Goal: Task Accomplishment & Management: Use online tool/utility

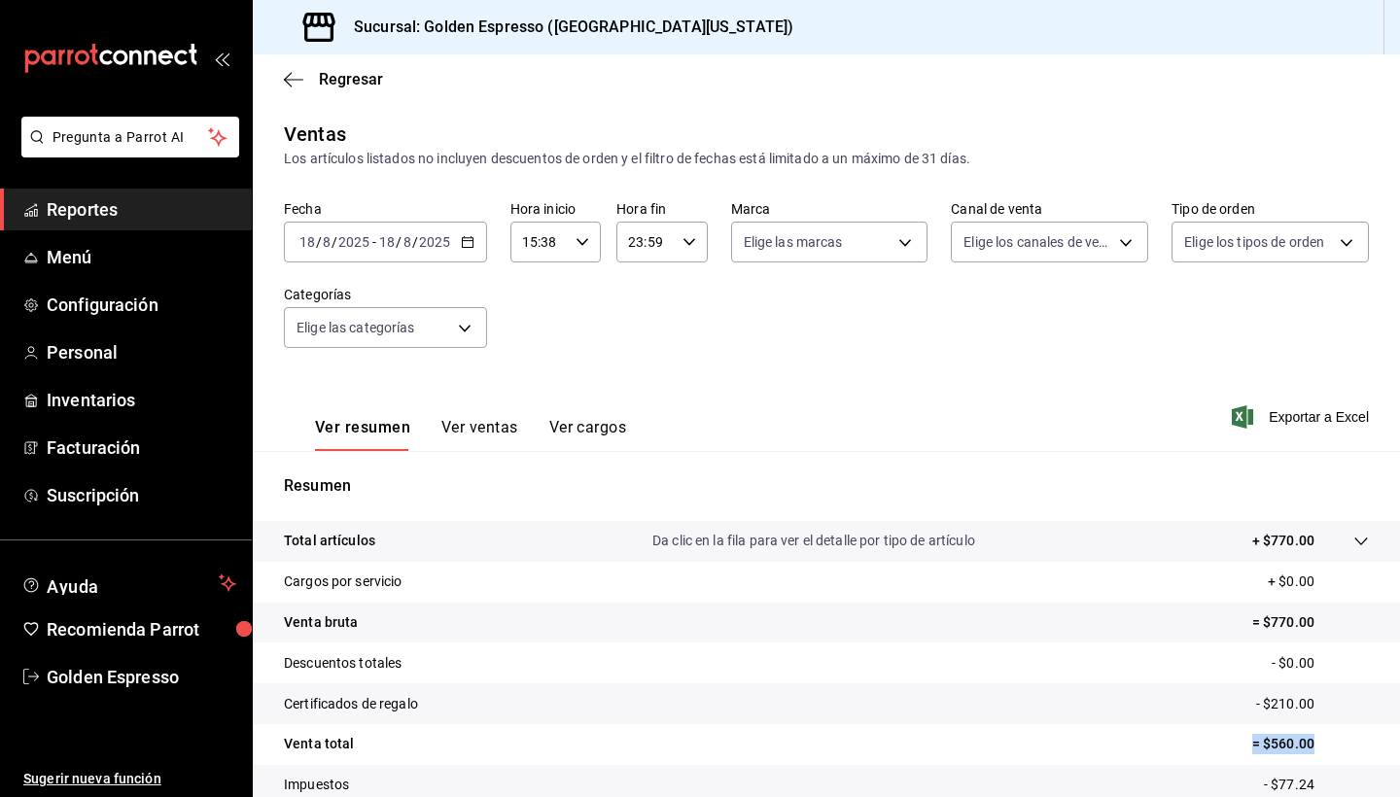
scroll to position [134, 0]
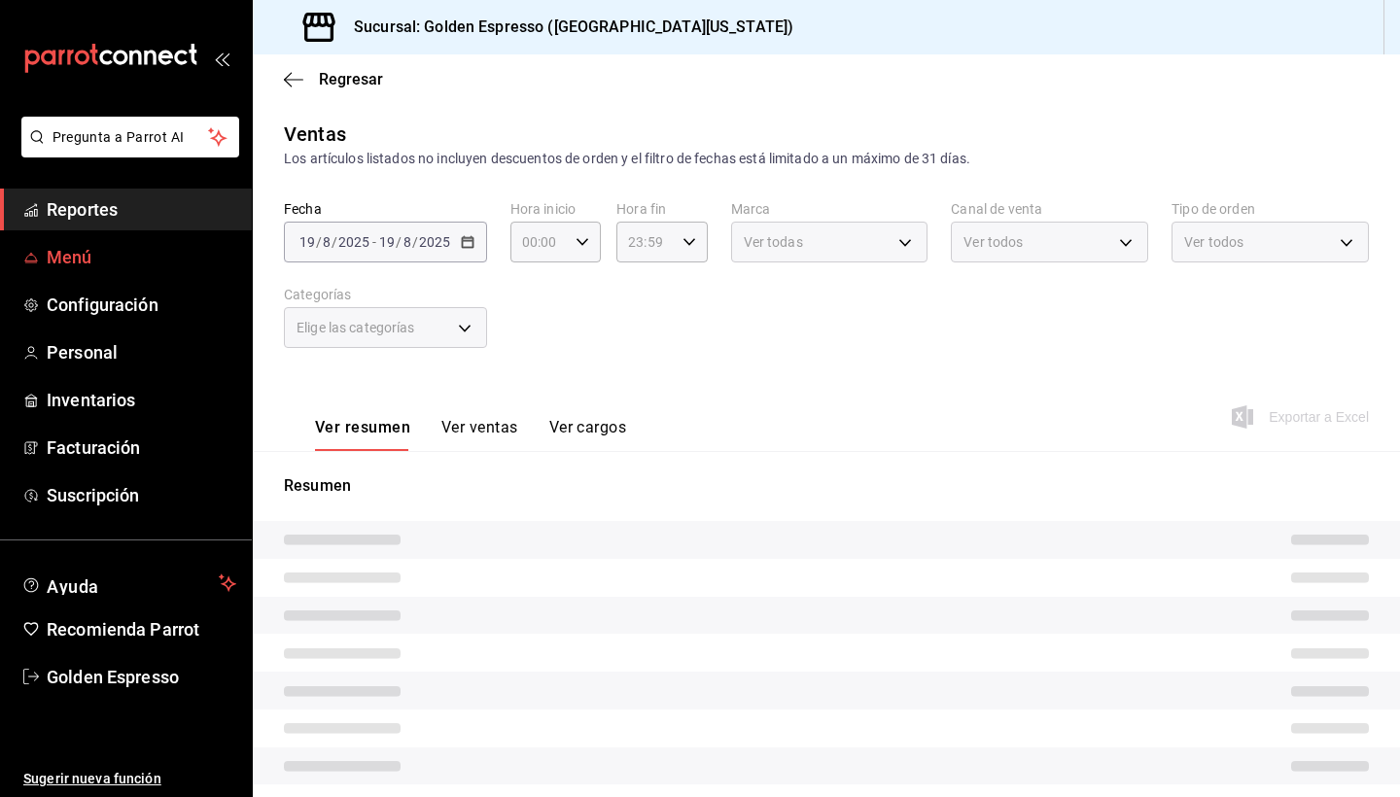
type input "15:38"
click at [96, 267] on span "Menú" at bounding box center [142, 257] width 190 height 26
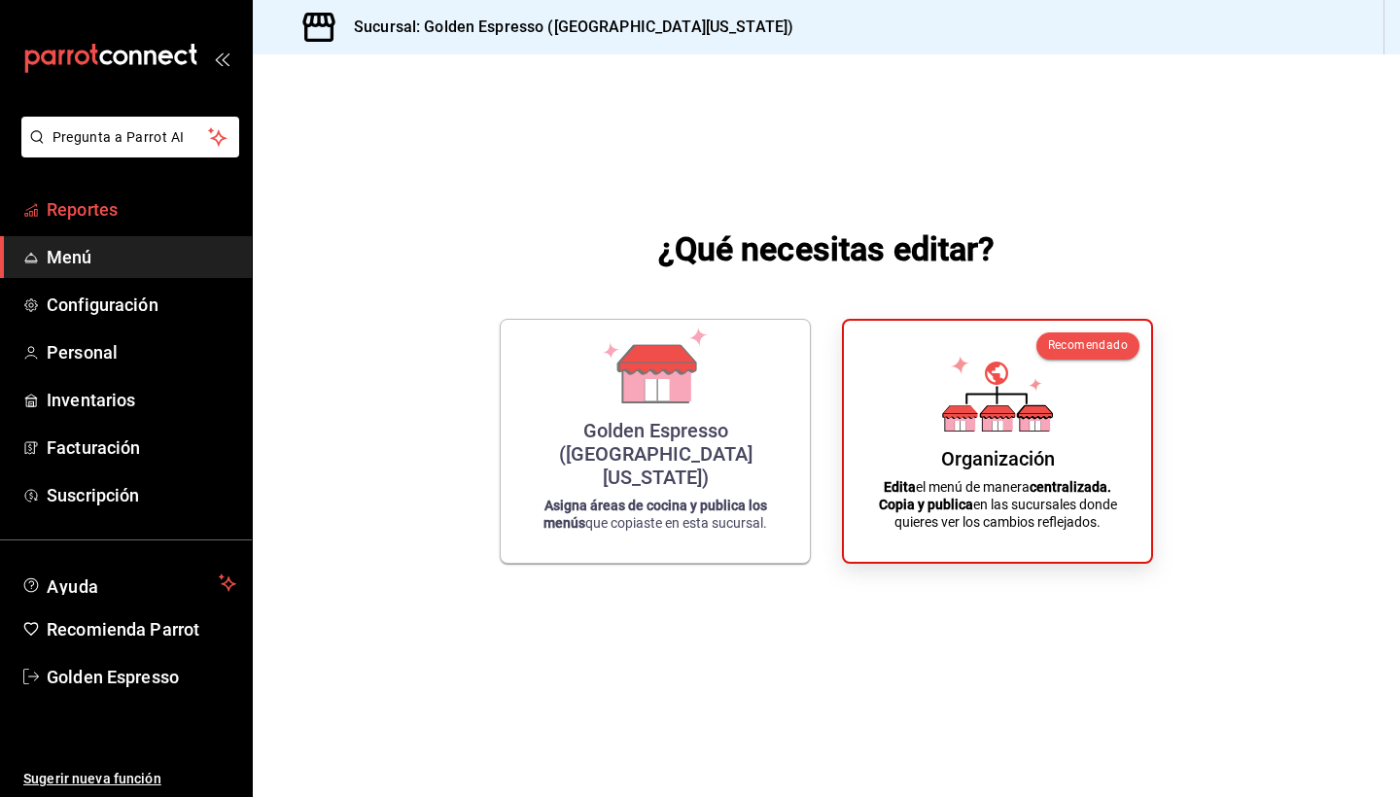
click at [94, 203] on span "Reportes" at bounding box center [142, 209] width 190 height 26
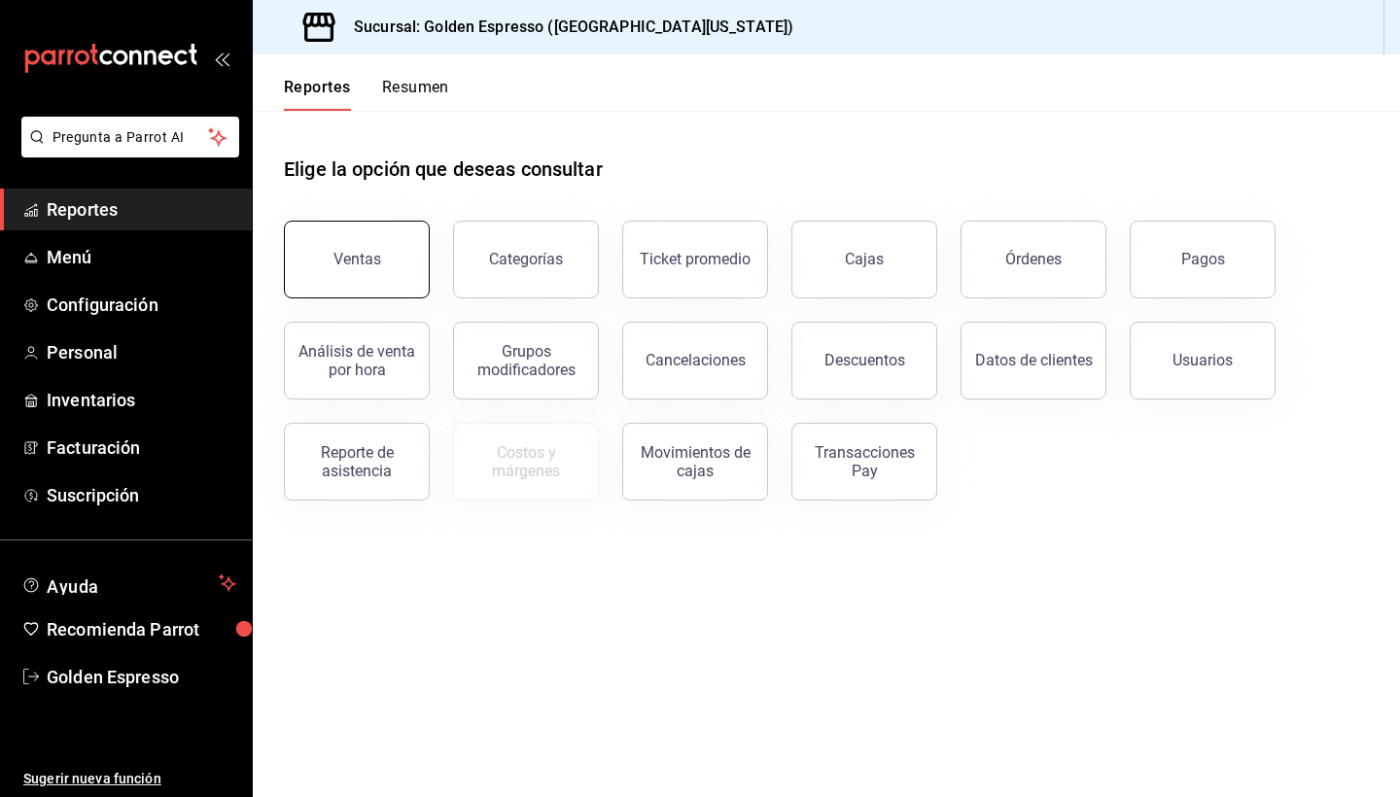
click at [354, 284] on button "Ventas" at bounding box center [357, 260] width 146 height 78
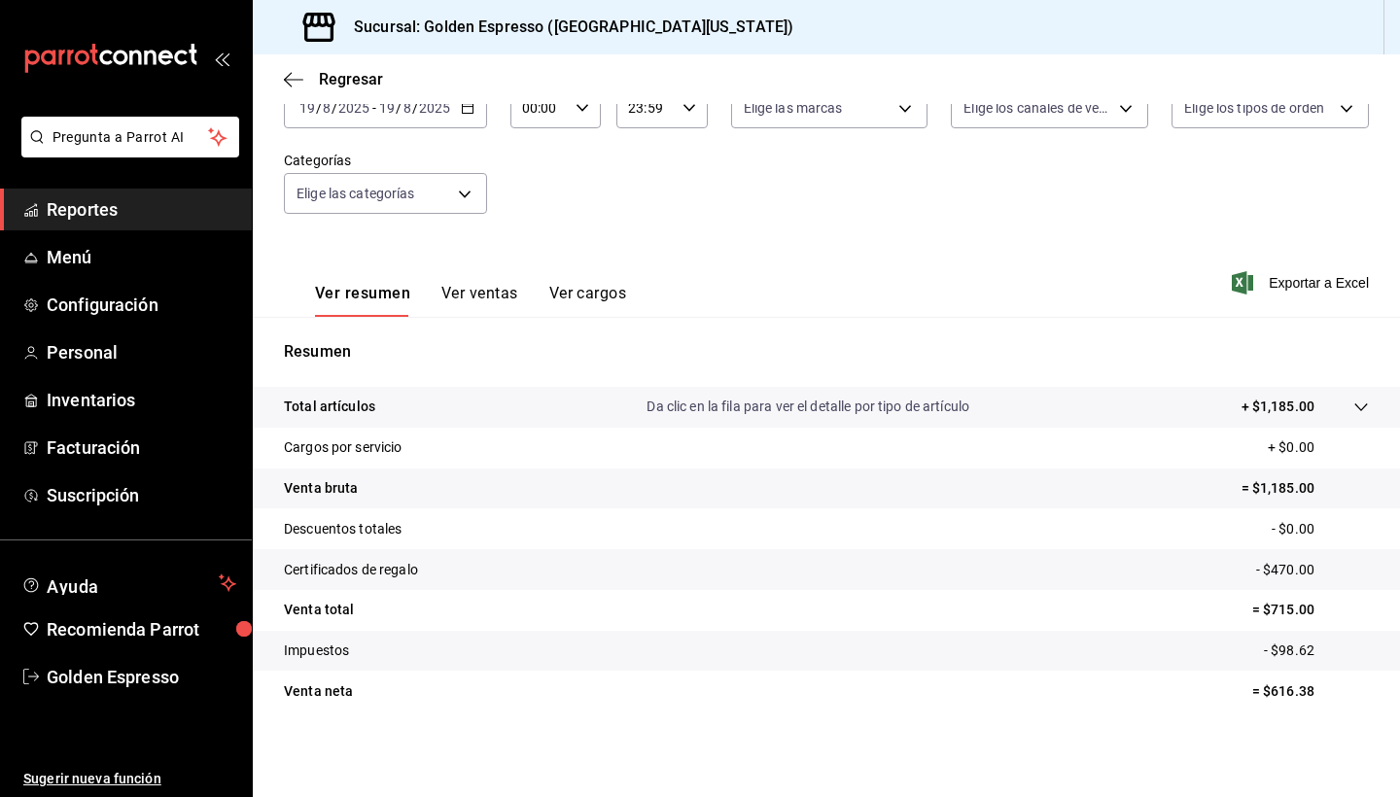
click at [475, 298] on button "Ver ventas" at bounding box center [479, 300] width 77 height 33
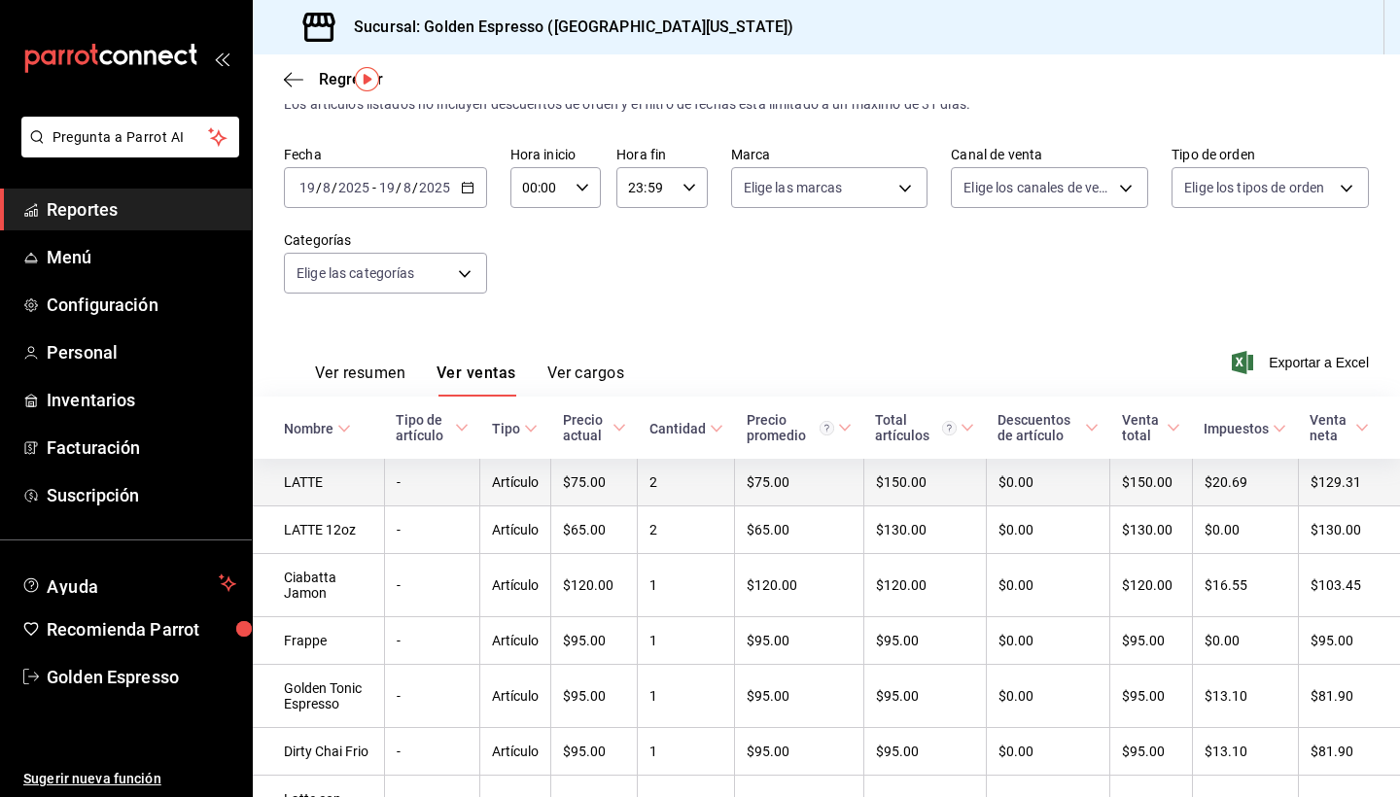
scroll to position [59, 0]
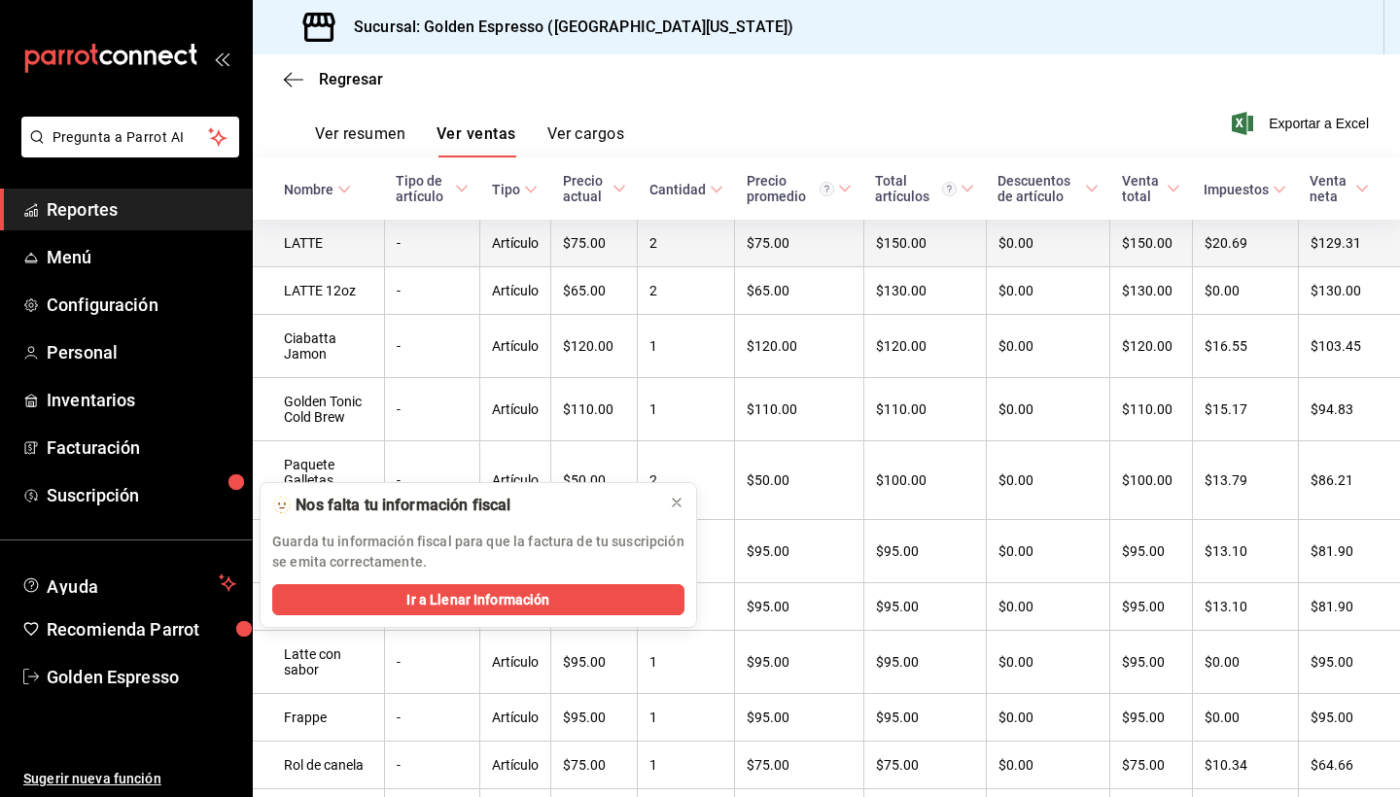
scroll to position [201, 0]
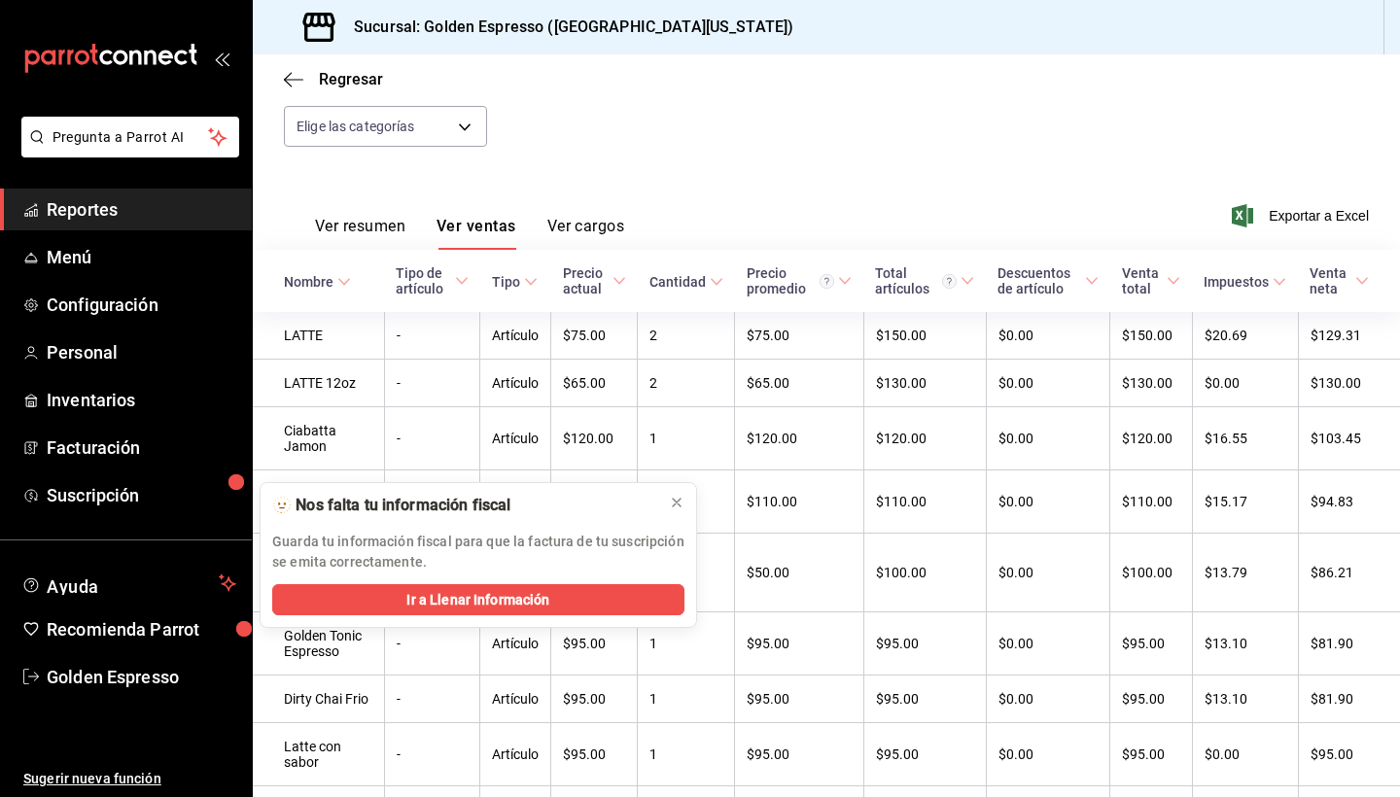
click at [378, 217] on button "Ver resumen" at bounding box center [360, 233] width 90 height 33
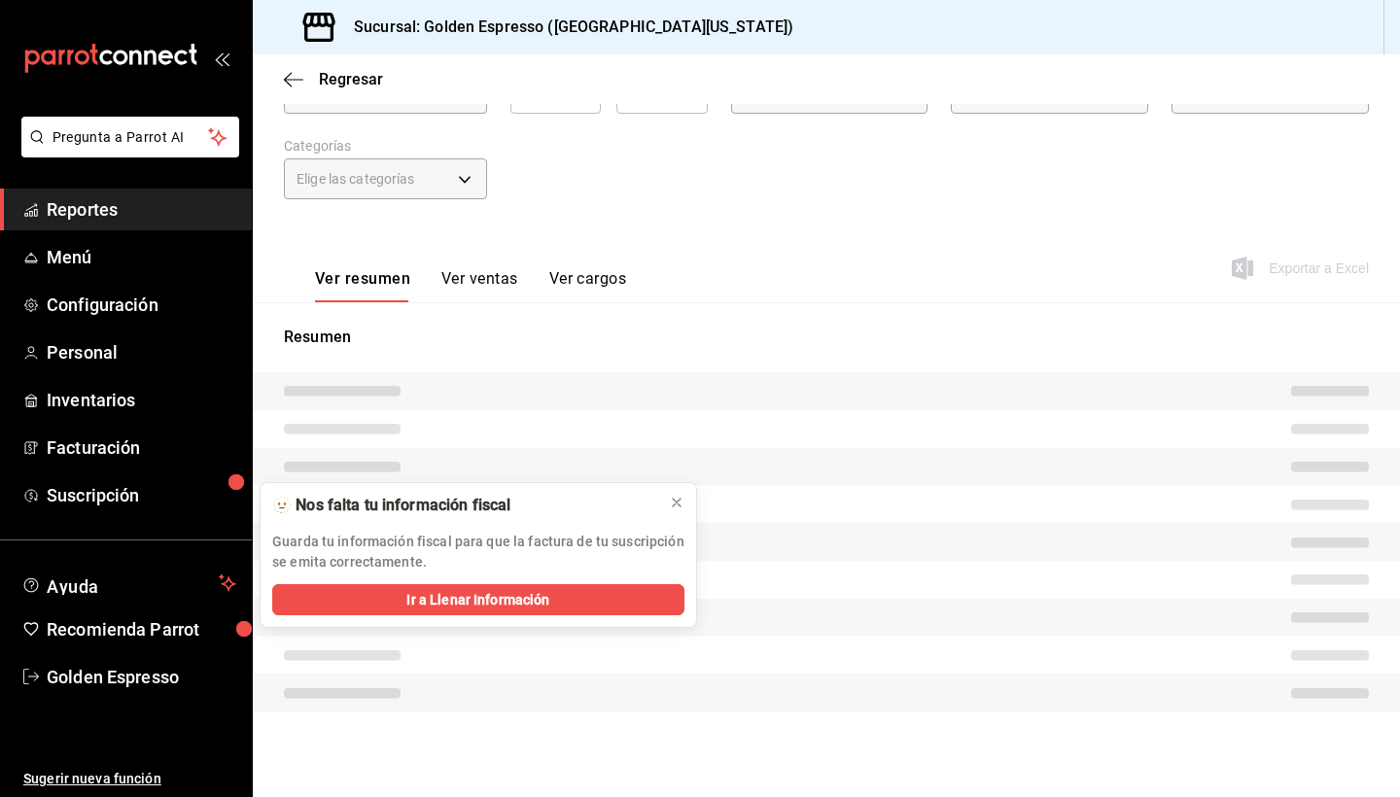
scroll to position [134, 0]
